Goal: Find contact information: Obtain details needed to contact an individual or organization

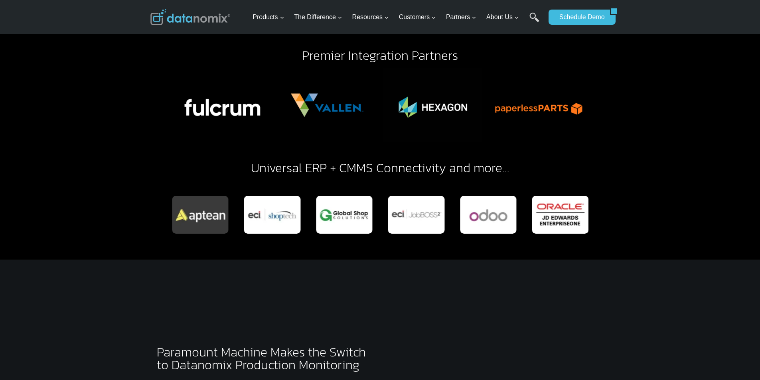
scroll to position [3185, 0]
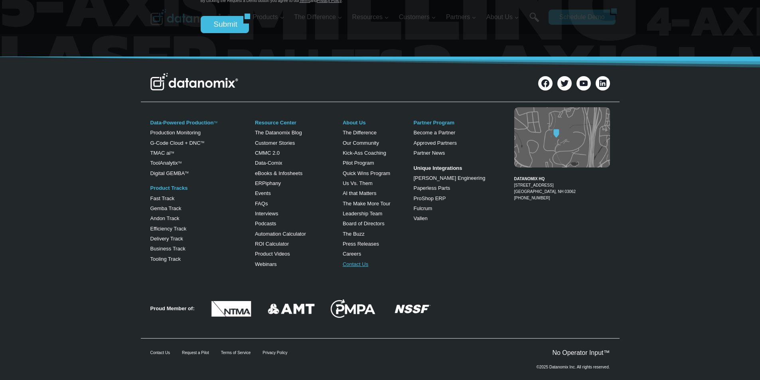
click at [352, 261] on link "Contact Us" at bounding box center [356, 264] width 26 height 6
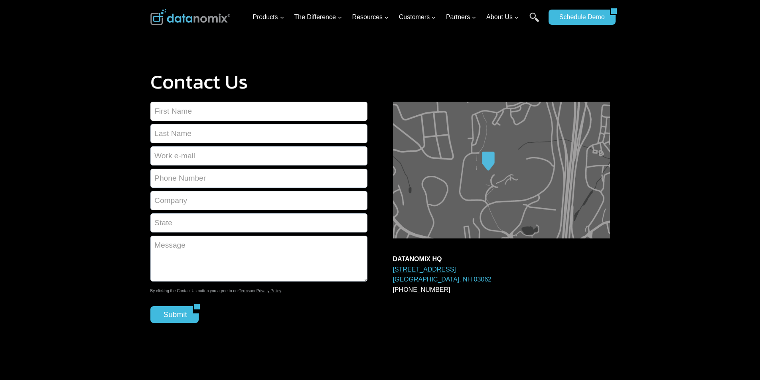
click at [183, 114] on input "Contact form" at bounding box center [258, 111] width 217 height 19
type input "[PERSON_NAME]"
type input "[PERSON_NAME][EMAIL_ADDRESS][PERSON_NAME][DOMAIN_NAME]"
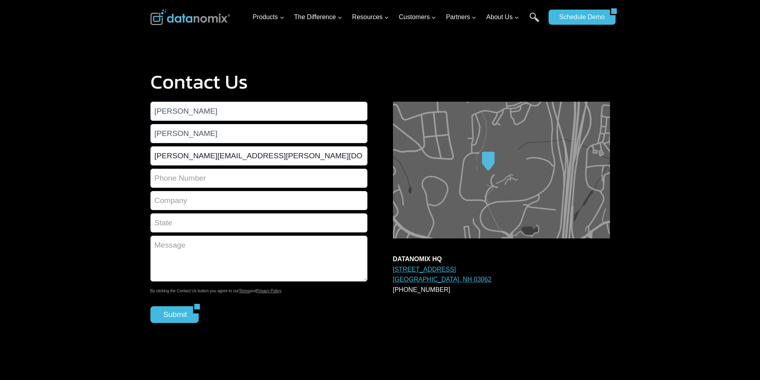
type input "3026442111"
type input "Tech-Instal"
type input "[US_STATE]"
click at [187, 241] on textarea "Contact form" at bounding box center [258, 259] width 217 height 46
paste textarea "Hi, We’ve built a targeted dataset of professionals in roles critical to asset,…"
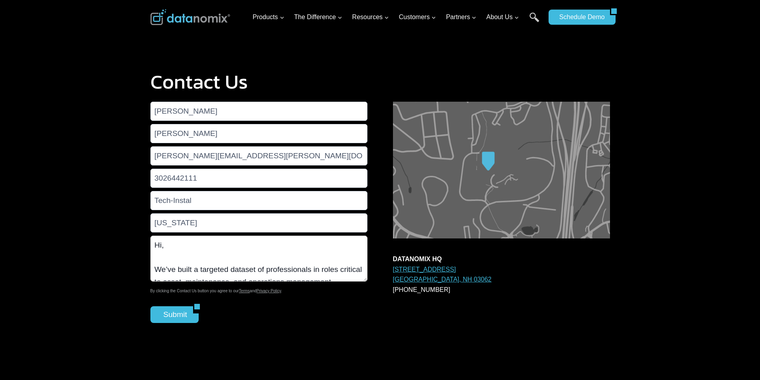
scroll to position [215, 0]
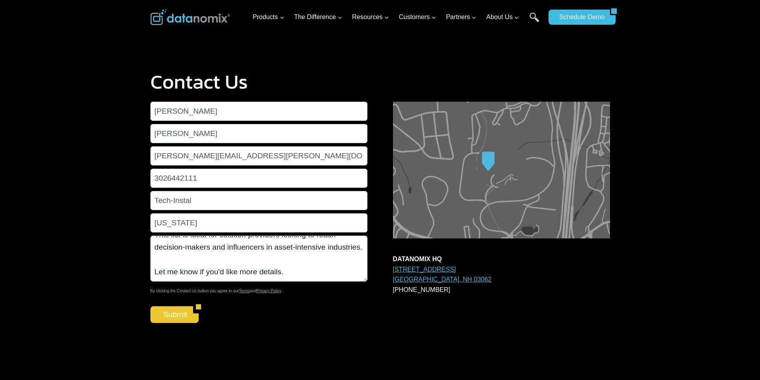
type textarea "Hi, We’ve built a targeted dataset of professionals in roles critical to asset,…"
click at [178, 314] on input "Submit" at bounding box center [171, 314] width 43 height 17
